Goal: Information Seeking & Learning: Find contact information

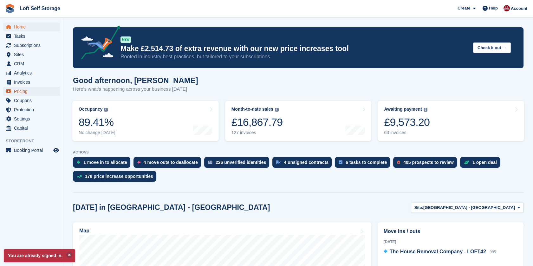
click at [23, 89] on span "Pricing" at bounding box center [33, 91] width 38 height 9
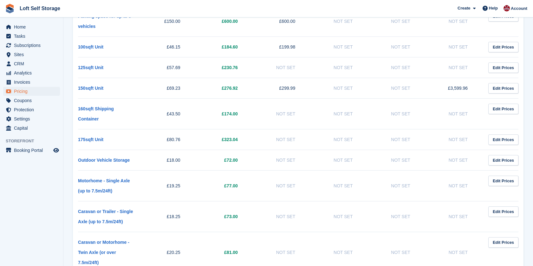
scroll to position [411, 0]
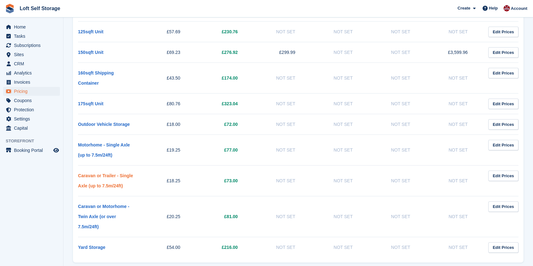
click at [113, 173] on link "Caravan or Trailer - Single Axle (up to 7.5m/24ft)" at bounding box center [105, 180] width 55 height 15
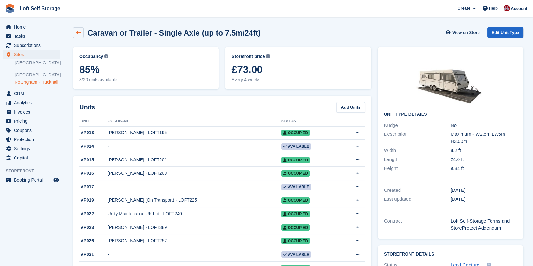
click at [81, 34] on link at bounding box center [78, 32] width 11 height 11
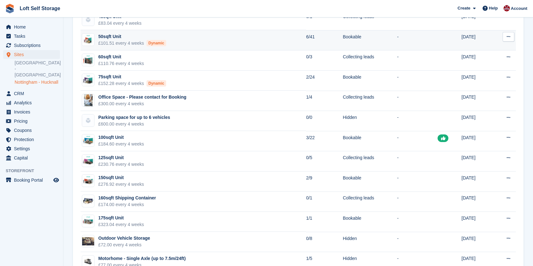
scroll to position [176, 0]
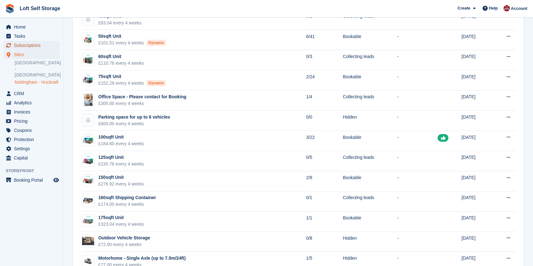
click at [27, 49] on span "Subscriptions" at bounding box center [33, 45] width 38 height 9
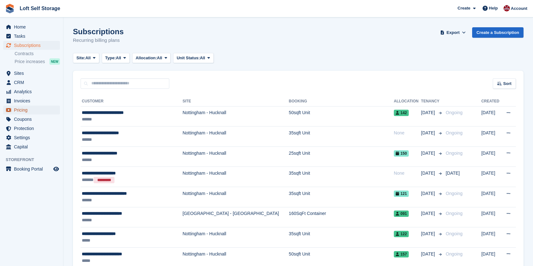
click at [26, 109] on span "Pricing" at bounding box center [33, 110] width 38 height 9
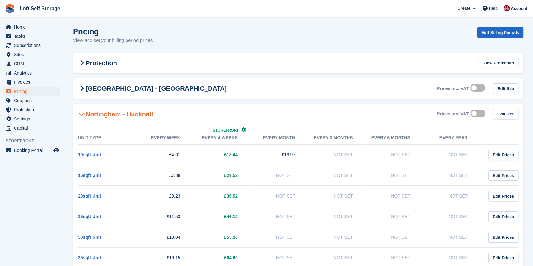
click at [455, 39] on div "Pricing View and set your billing period prices Edit Billing Periods" at bounding box center [298, 39] width 450 height 24
click at [359, 36] on div "Pricing View and set your billing period prices Edit Billing Periods" at bounding box center [298, 39] width 450 height 24
click at [24, 53] on span "Sites" at bounding box center [33, 54] width 38 height 9
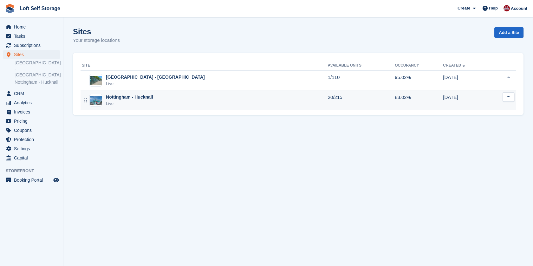
click at [152, 96] on div "Nottingham - Hucknall Live" at bounding box center [205, 100] width 246 height 13
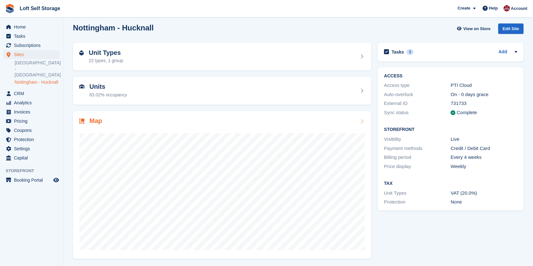
scroll to position [4, 0]
click at [20, 123] on span "Pricing" at bounding box center [33, 121] width 38 height 9
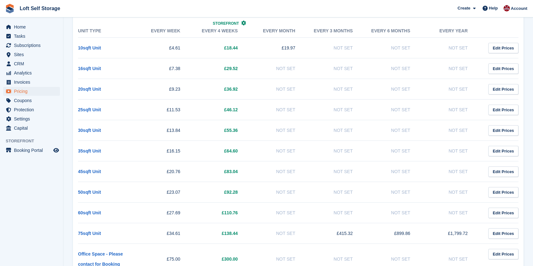
scroll to position [141, 0]
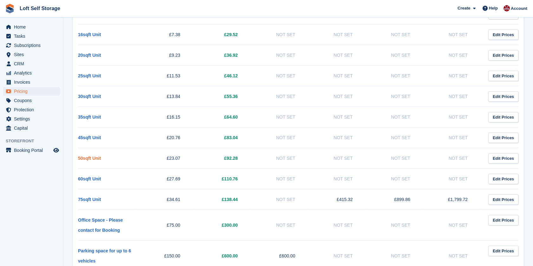
click at [94, 157] on link "50sqft Unit" at bounding box center [89, 158] width 23 height 5
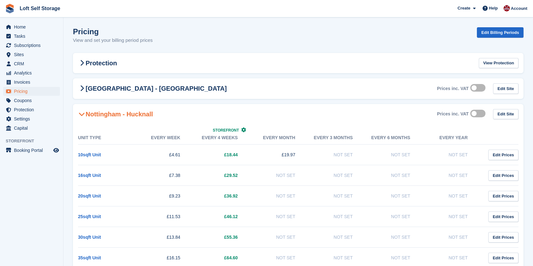
scroll to position [141, 0]
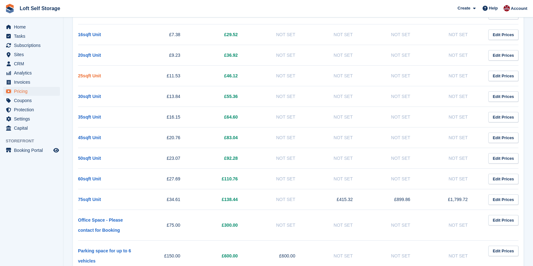
click at [87, 75] on link "25sqft Unit" at bounding box center [89, 75] width 23 height 5
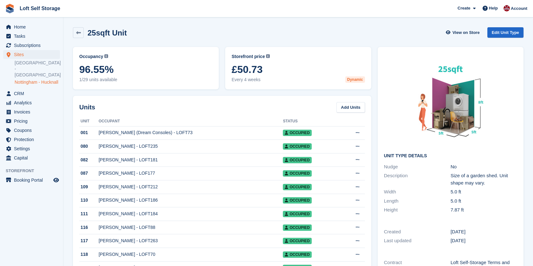
click at [135, 106] on div "Units Add Units" at bounding box center [222, 107] width 286 height 10
click at [34, 47] on span "Subscriptions" at bounding box center [33, 45] width 38 height 9
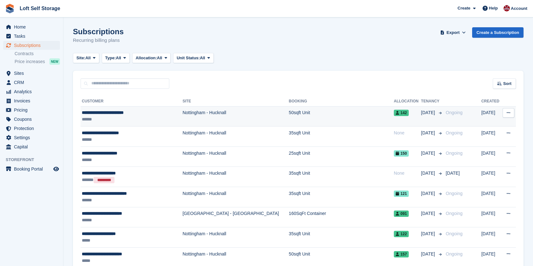
click at [109, 113] on div "**********" at bounding box center [127, 112] width 91 height 7
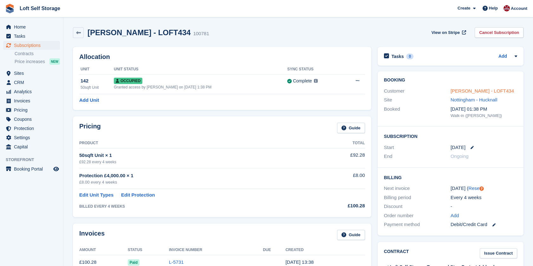
click at [465, 89] on link "[PERSON_NAME] - LOFT434" at bounding box center [481, 90] width 63 height 5
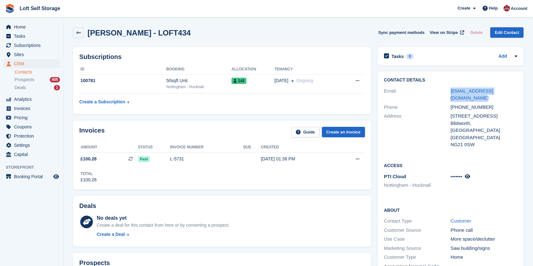
drag, startPoint x: 458, startPoint y: 99, endPoint x: 449, endPoint y: 94, distance: 9.9
click at [449, 94] on div "Email [EMAIL_ADDRESS][DOMAIN_NAME]" at bounding box center [450, 95] width 133 height 16
drag, startPoint x: 449, startPoint y: 94, endPoint x: 452, endPoint y: 93, distance: 3.4
copy div "[EMAIL_ADDRESS][DOMAIN_NAME]"
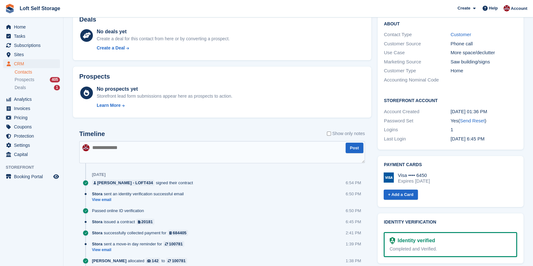
scroll to position [211, 0]
